Goal: Find specific page/section: Find specific page/section

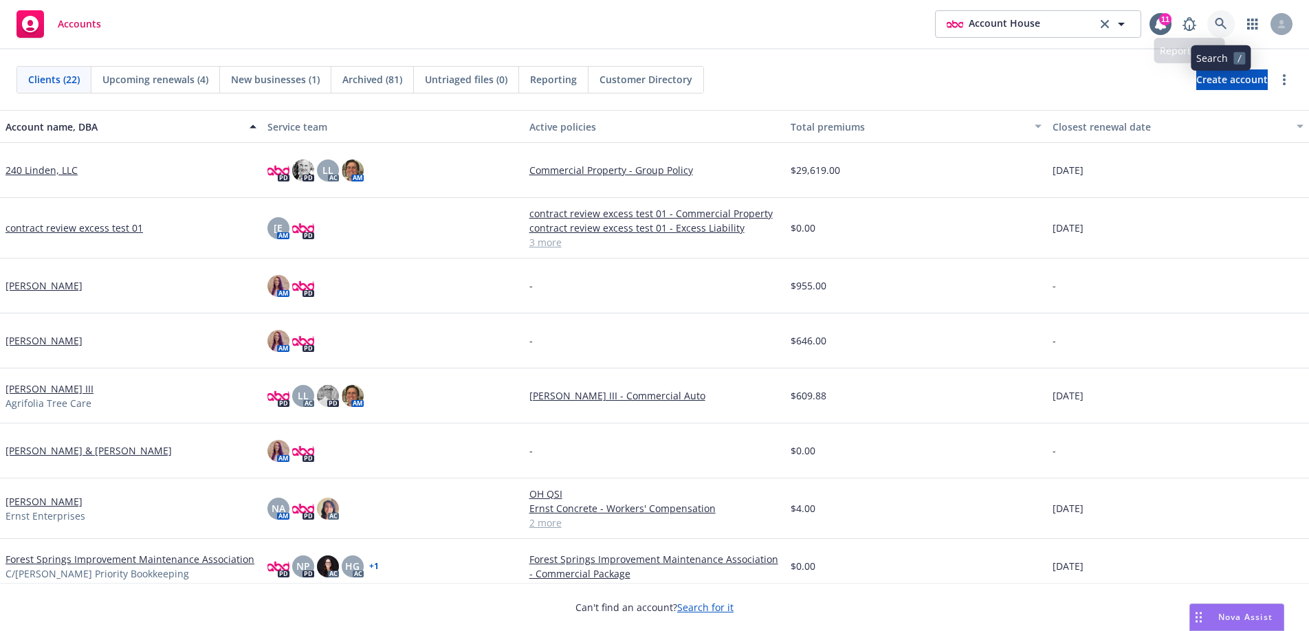
click at [1225, 27] on icon at bounding box center [1221, 24] width 12 height 12
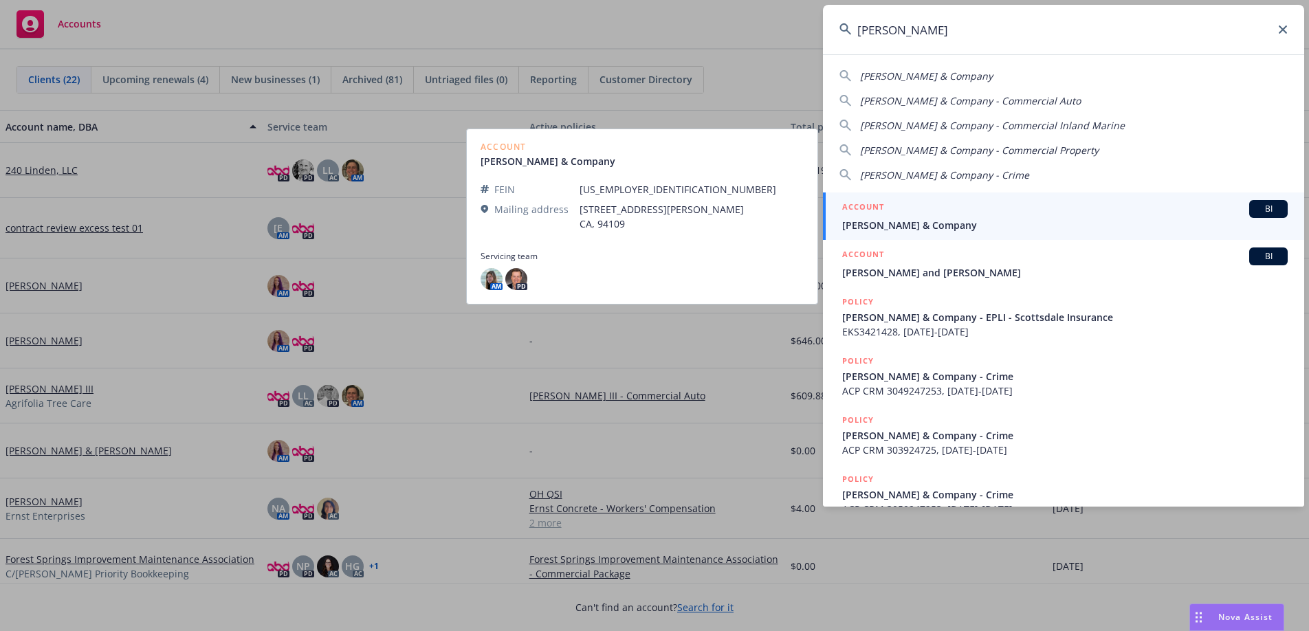
type input "[PERSON_NAME]"
click at [1050, 221] on span "[PERSON_NAME] & Company" at bounding box center [1064, 225] width 445 height 14
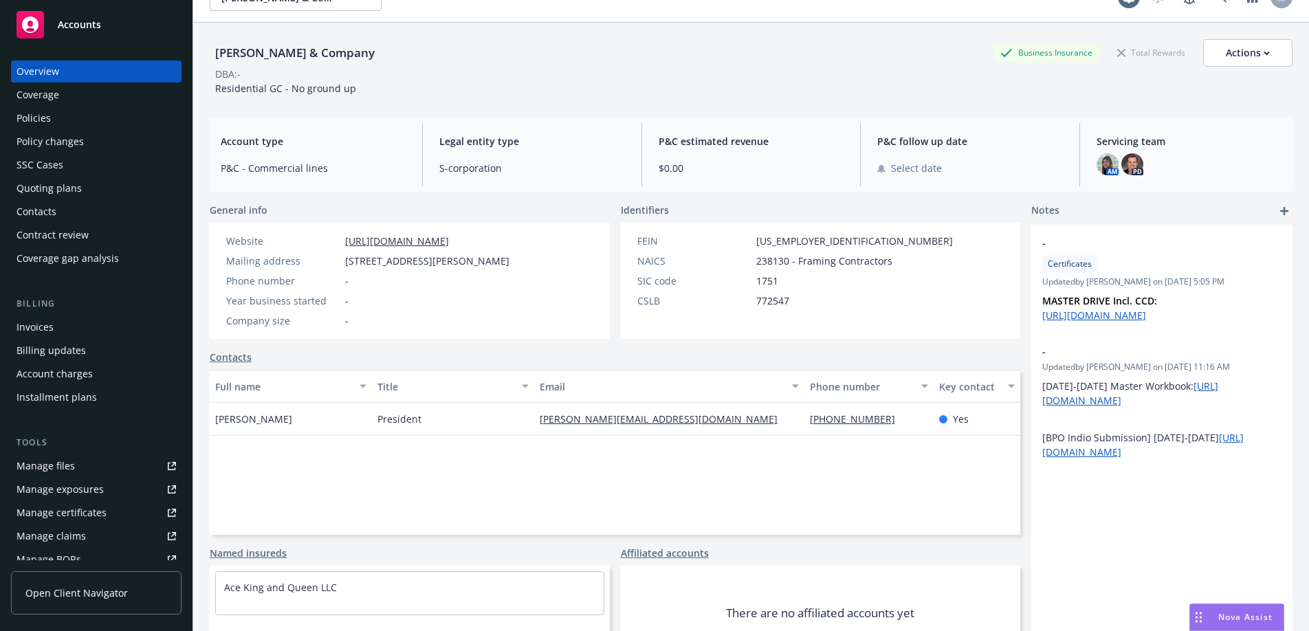
scroll to position [88, 0]
